Goal: Task Accomplishment & Management: Manage account settings

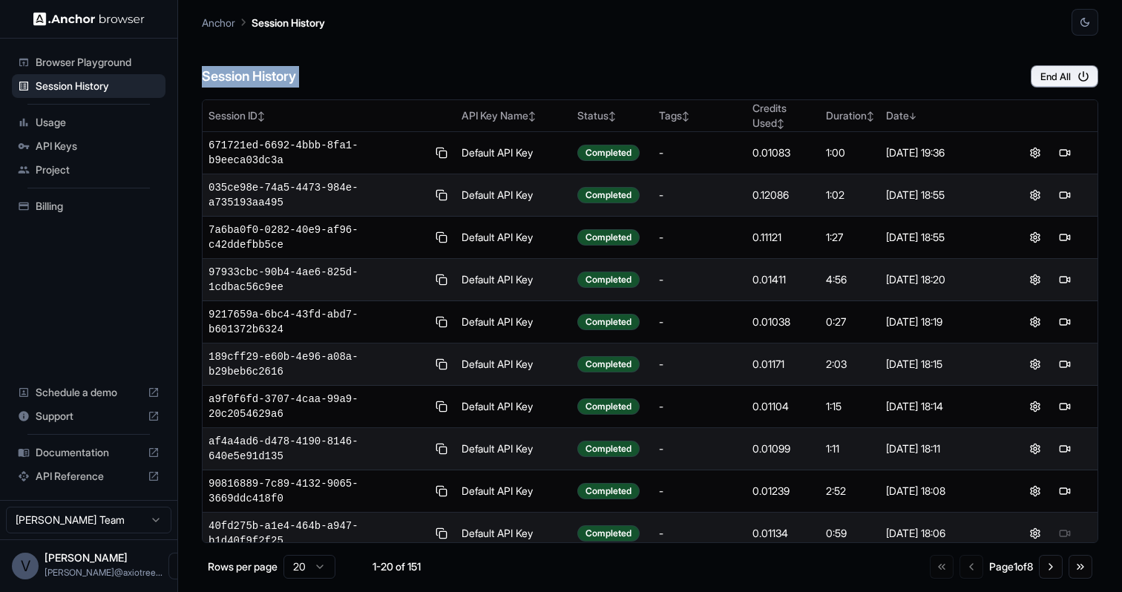
click at [775, 37] on main "Anchor Session History Session History End All Session ID ↕ API Key Name ↕ Stat…" at bounding box center [650, 296] width 944 height 592
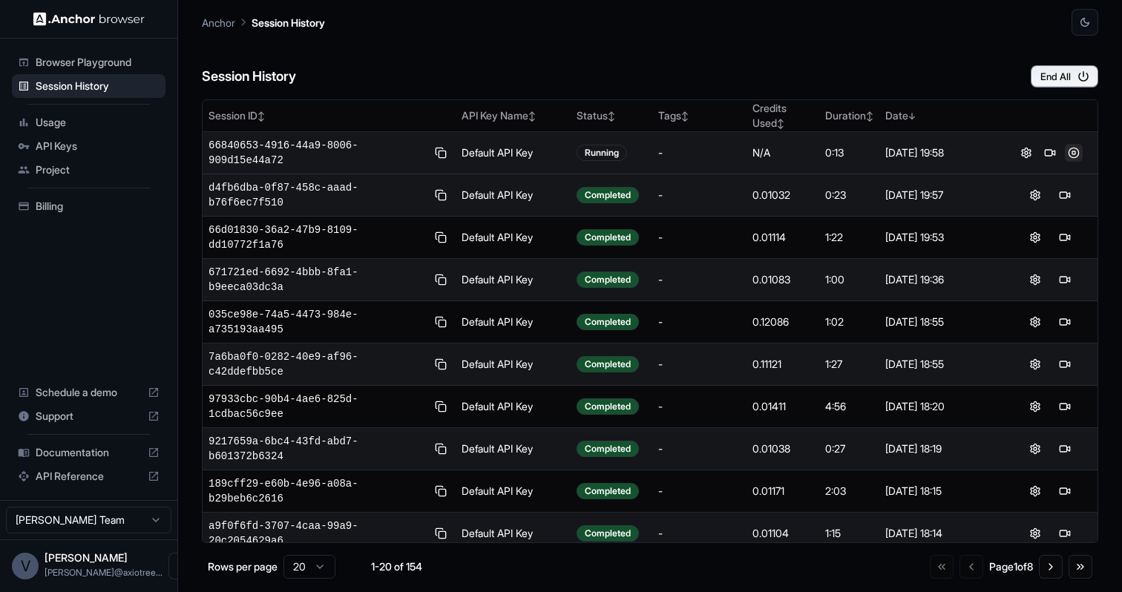
click at [1069, 153] on button at bounding box center [1074, 153] width 18 height 18
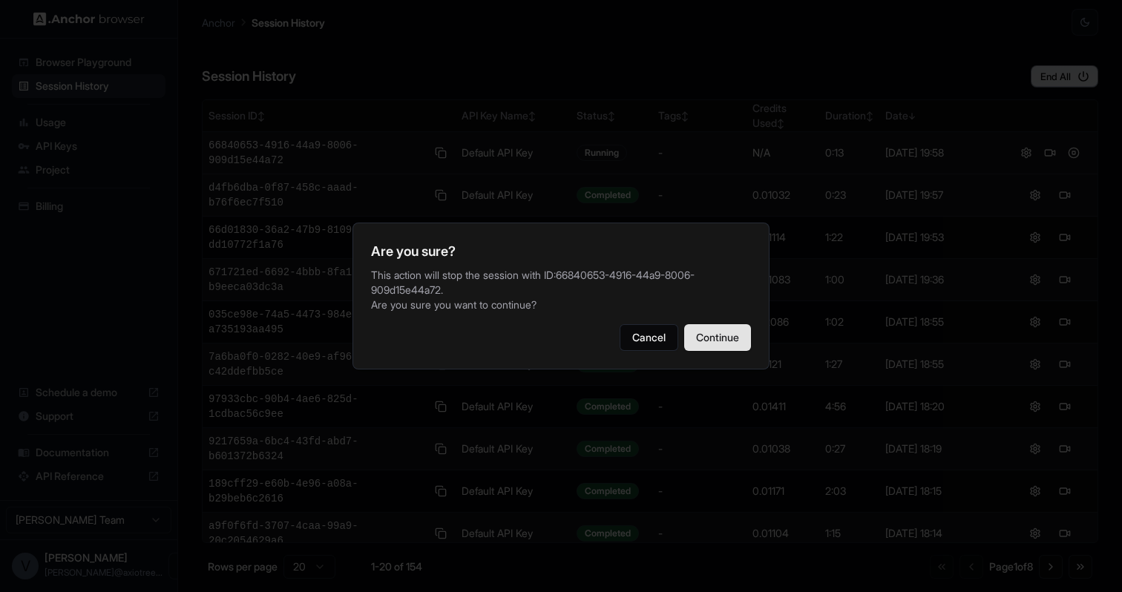
click at [728, 326] on button "Continue" at bounding box center [717, 337] width 67 height 27
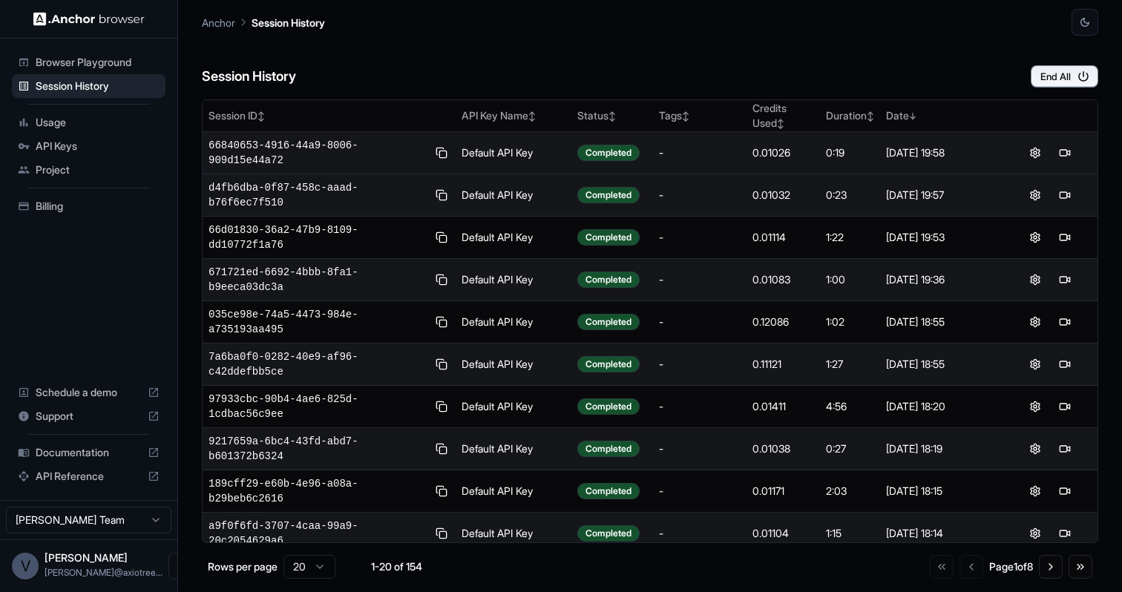
click at [614, 23] on div "Anchor Session History" at bounding box center [650, 18] width 896 height 36
click at [36, 207] on span "Billing" at bounding box center [98, 206] width 124 height 15
